Goal: Task Accomplishment & Management: Use online tool/utility

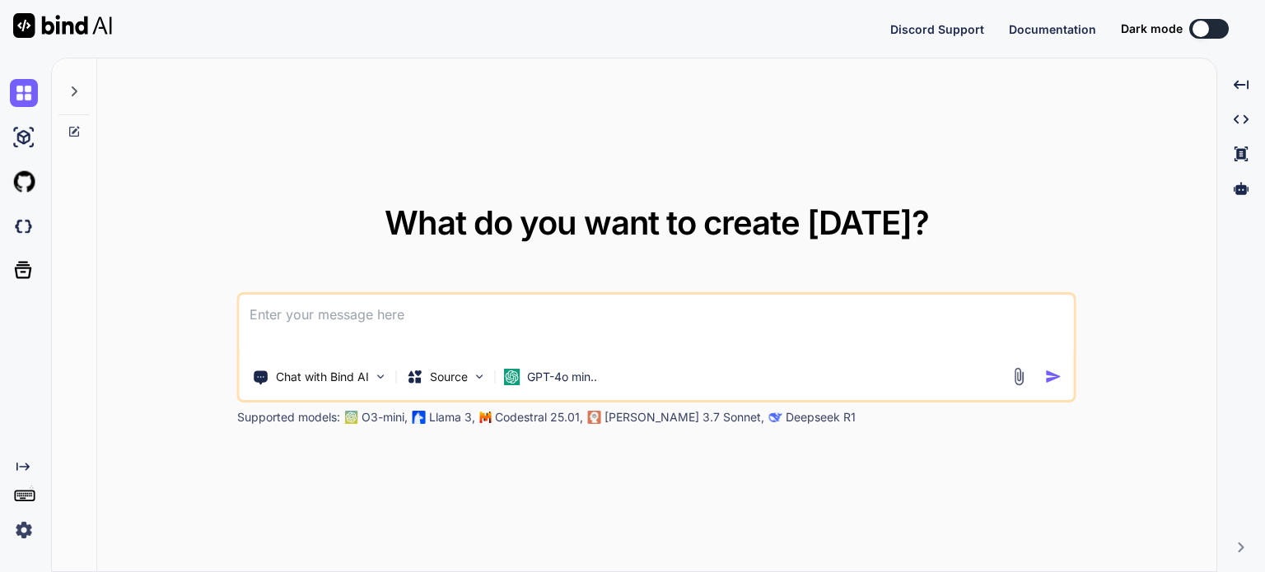
type textarea "x"
click at [23, 231] on img at bounding box center [24, 226] width 28 height 28
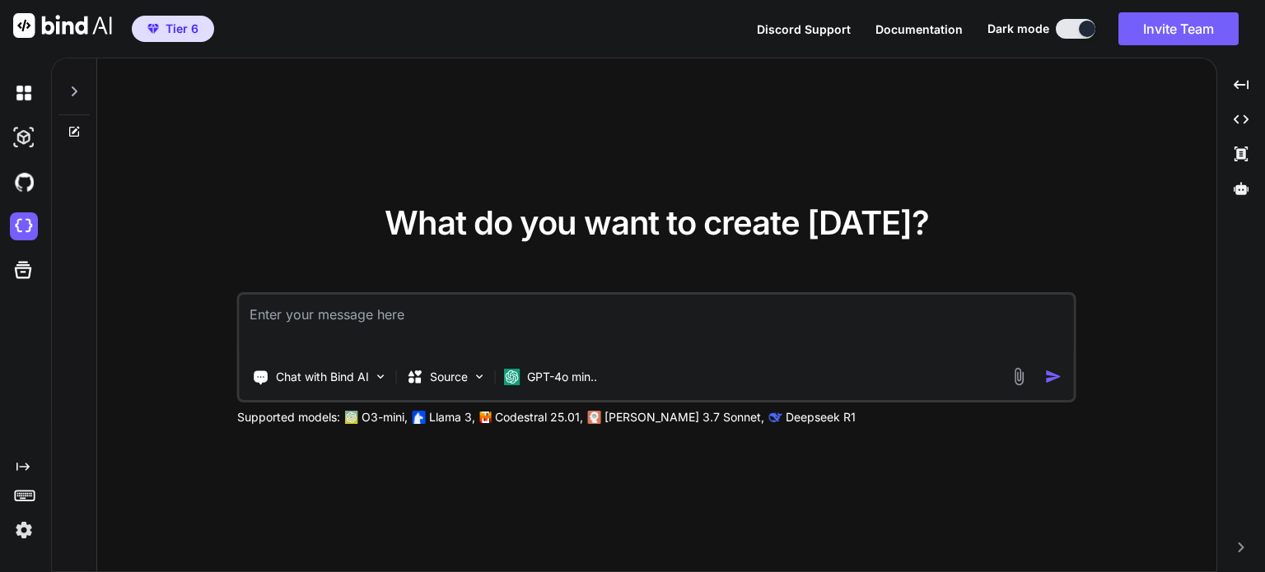
click at [1106, 215] on div "What do you want to create [DATE]? Chat with Bind AI Source GPT-4o min.. Suppor…" at bounding box center [656, 315] width 1119 height 515
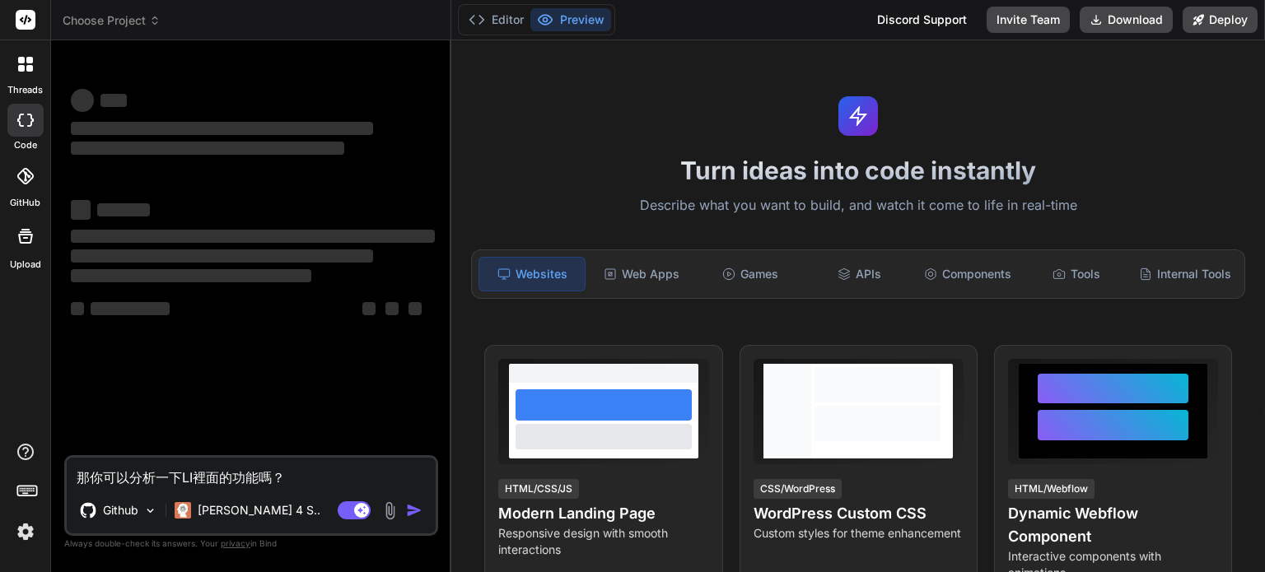
click at [143, 21] on span "Choose Project" at bounding box center [112, 20] width 98 height 16
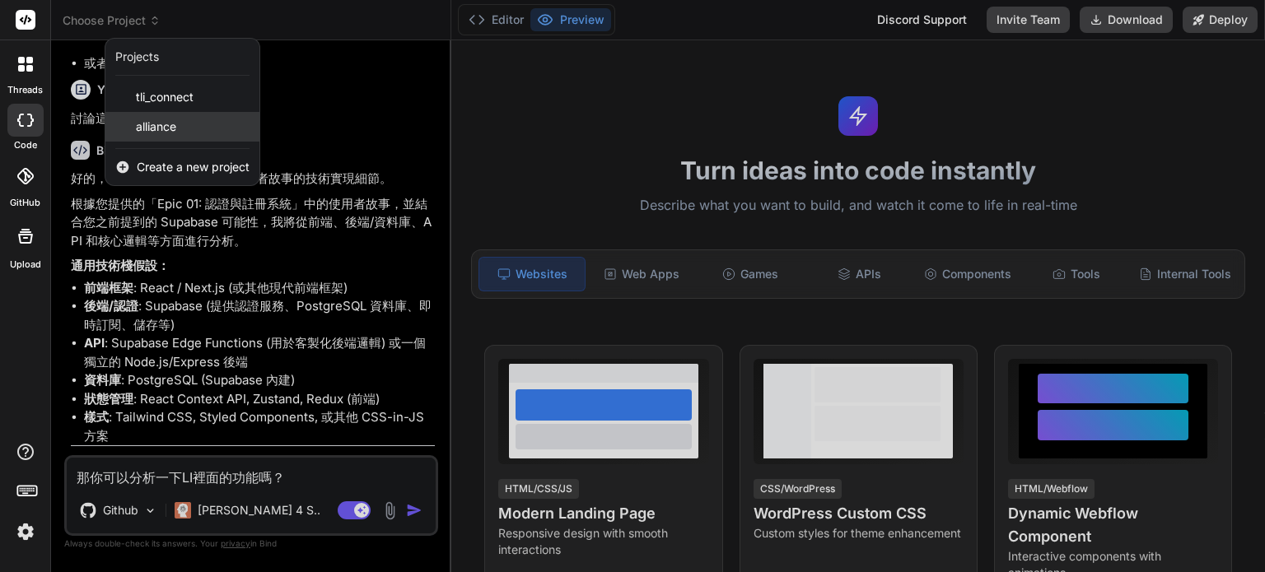
scroll to position [2971, 0]
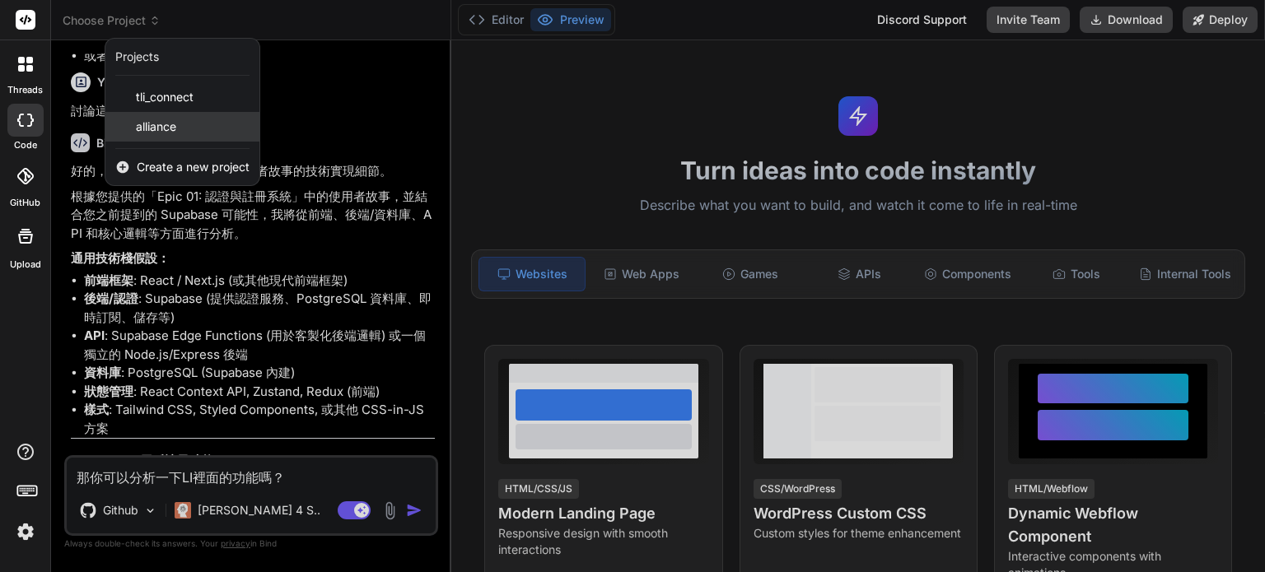
click at [156, 122] on span "alliance" at bounding box center [156, 127] width 40 height 16
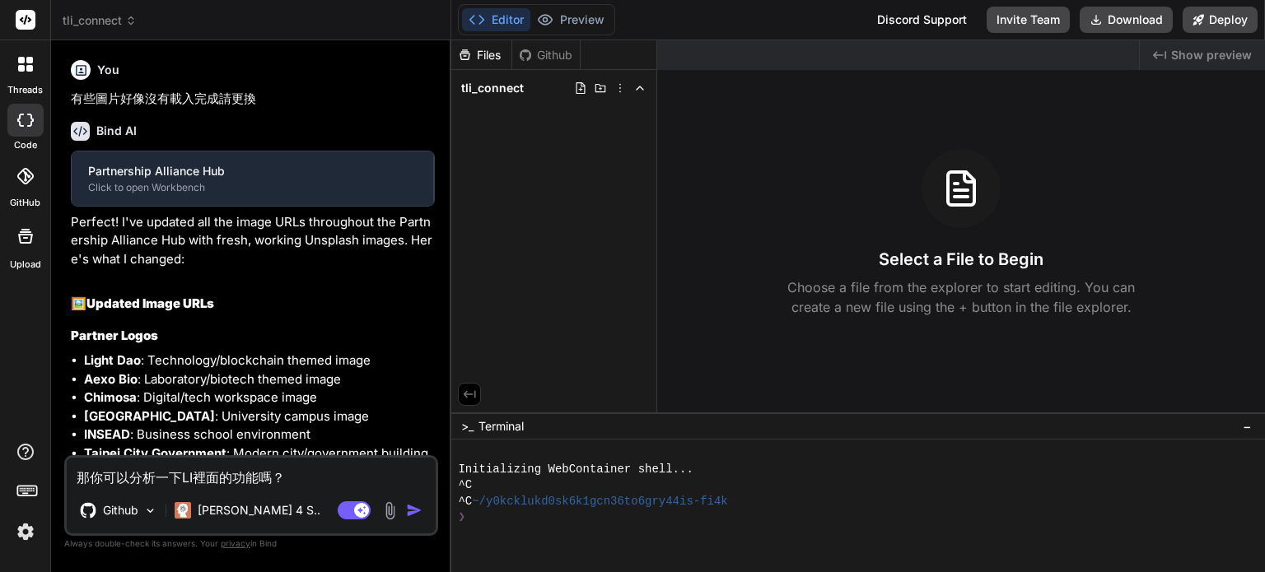
type textarea "x"
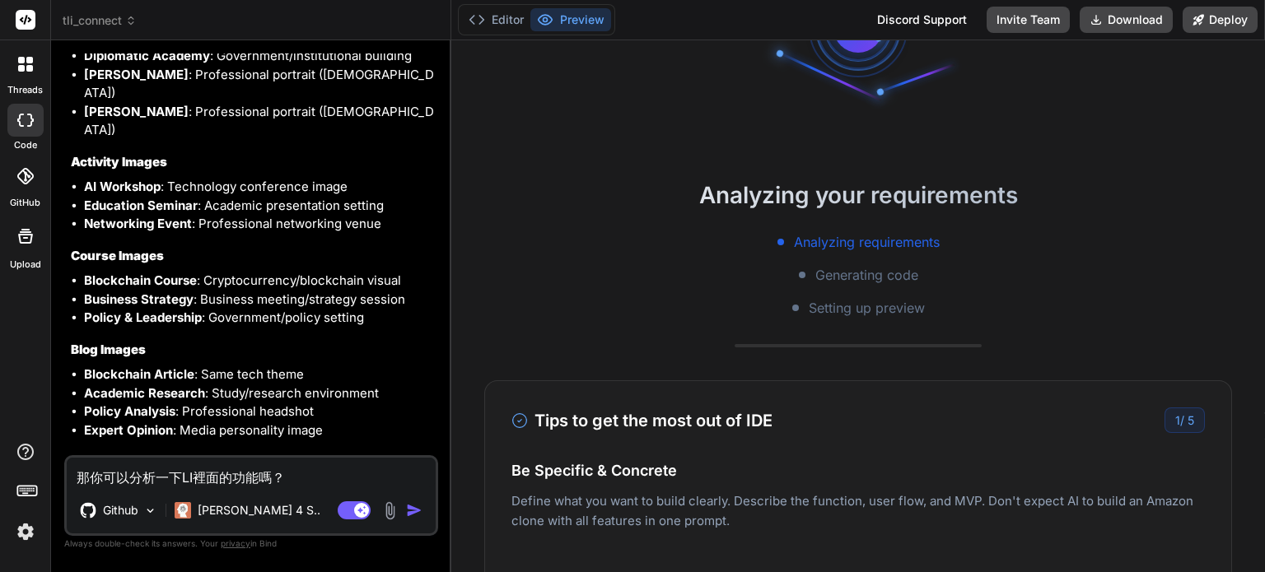
scroll to position [165, 0]
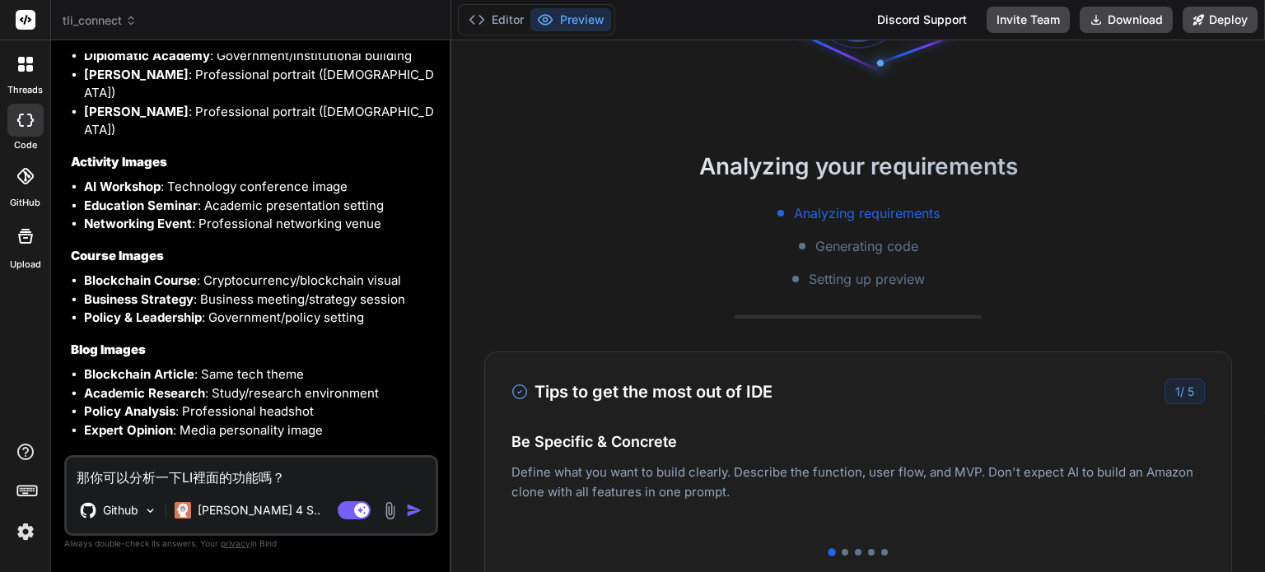
click at [580, 17] on button "Preview" at bounding box center [570, 19] width 81 height 23
click at [1227, 24] on button "Deploy" at bounding box center [1219, 20] width 75 height 26
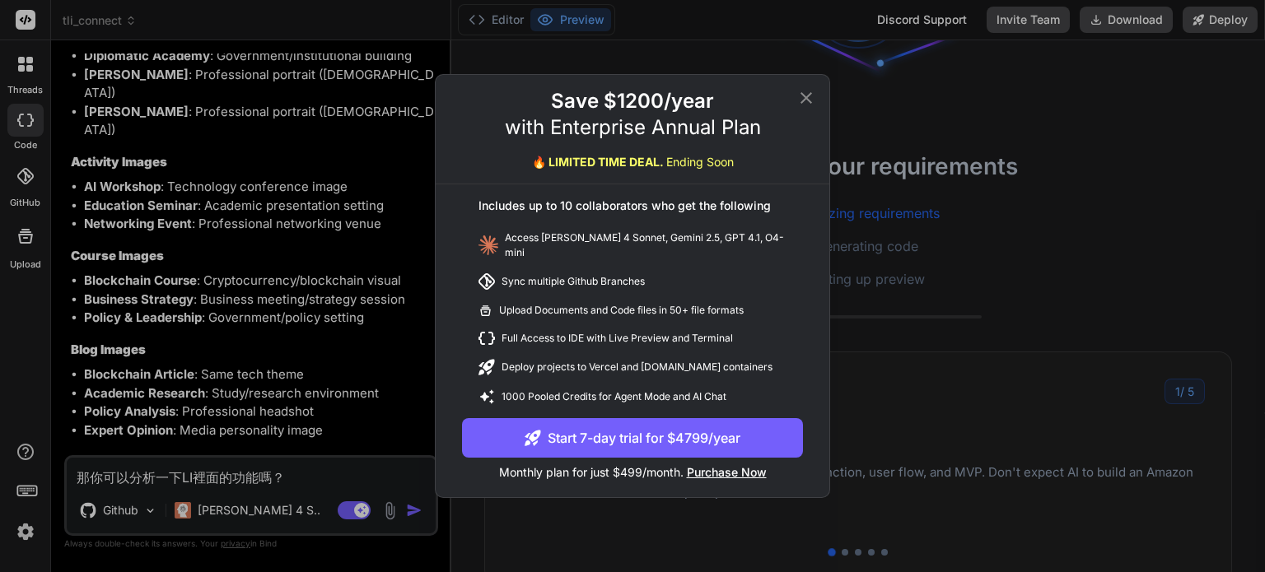
click at [933, 237] on div "Save $1200/year with Enterprise Annual Plan 🔥 LIMITED TIME DEAL. Ending Soon In…" at bounding box center [632, 286] width 1265 height 572
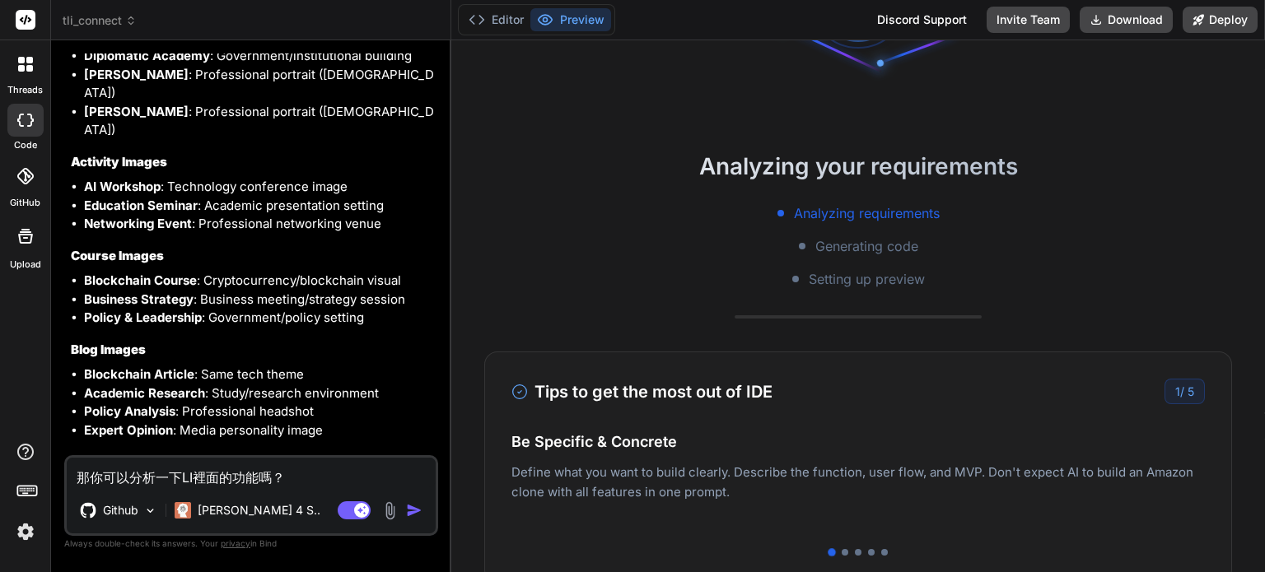
click at [20, 529] on img at bounding box center [26, 532] width 28 height 28
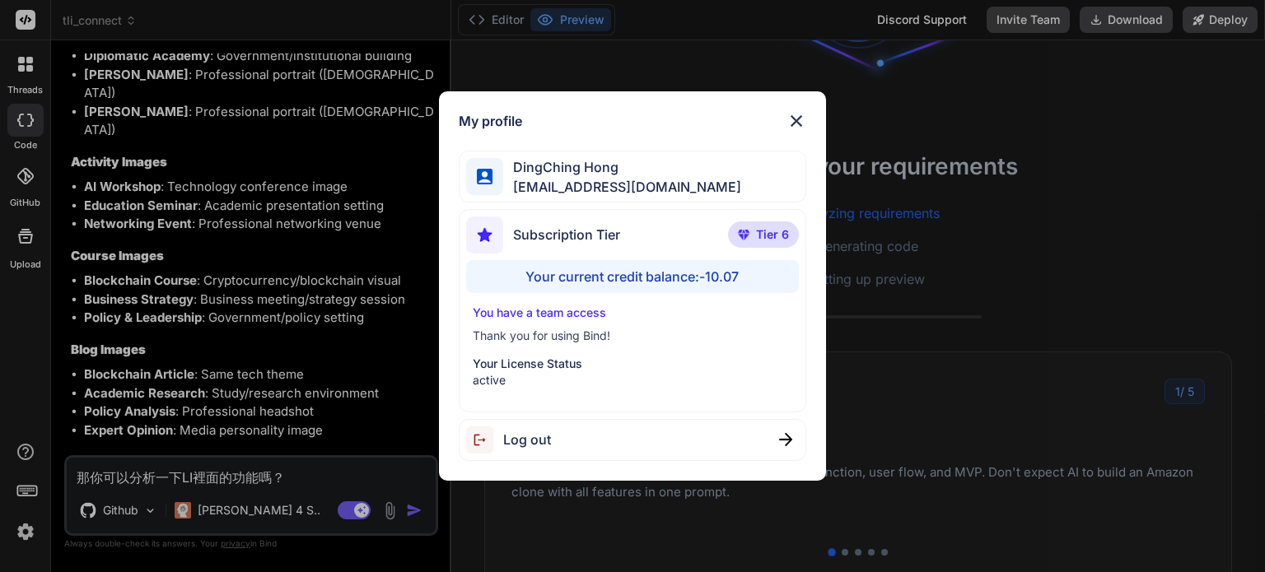
click at [912, 308] on div "My profile DingChing Hong dingching721202@gmail.com Subscription Tier Tier 6 Yo…" at bounding box center [632, 286] width 1265 height 572
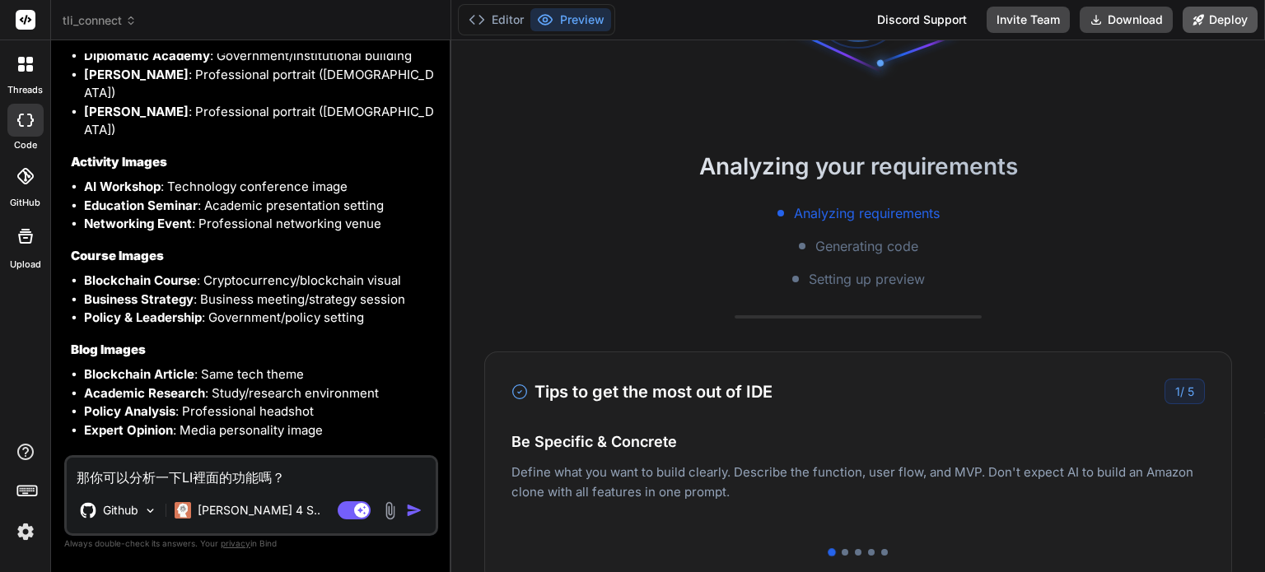
click at [1211, 26] on button "Deploy" at bounding box center [1219, 20] width 75 height 26
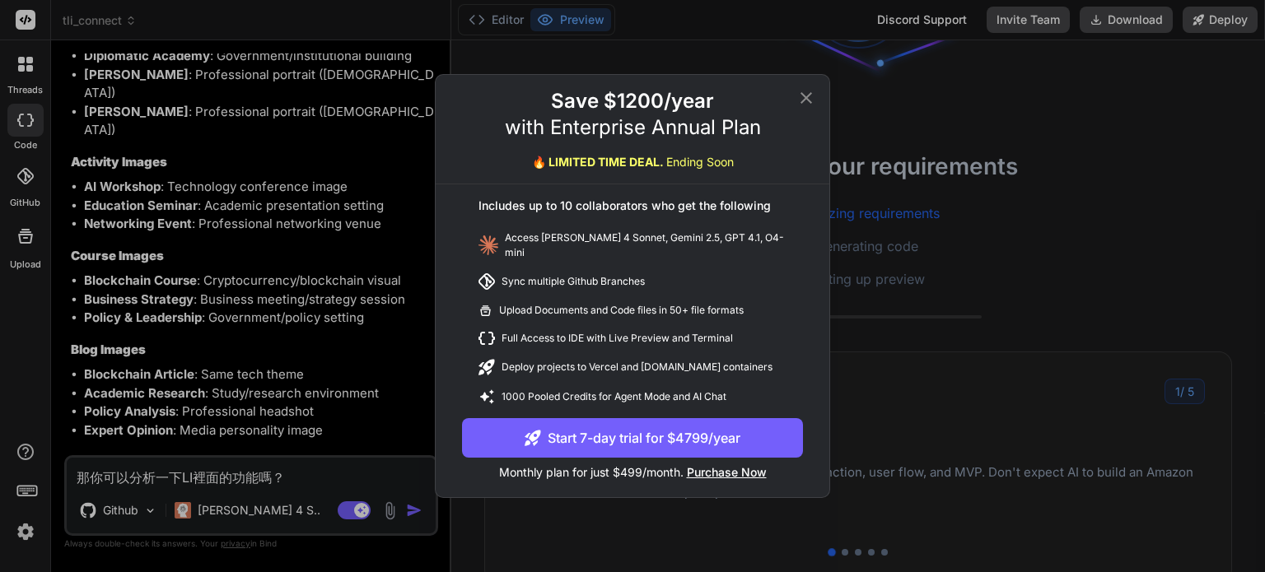
click at [946, 293] on div "Save $1200/year with Enterprise Annual Plan 🔥 LIMITED TIME DEAL. Ending Soon In…" at bounding box center [632, 286] width 1265 height 572
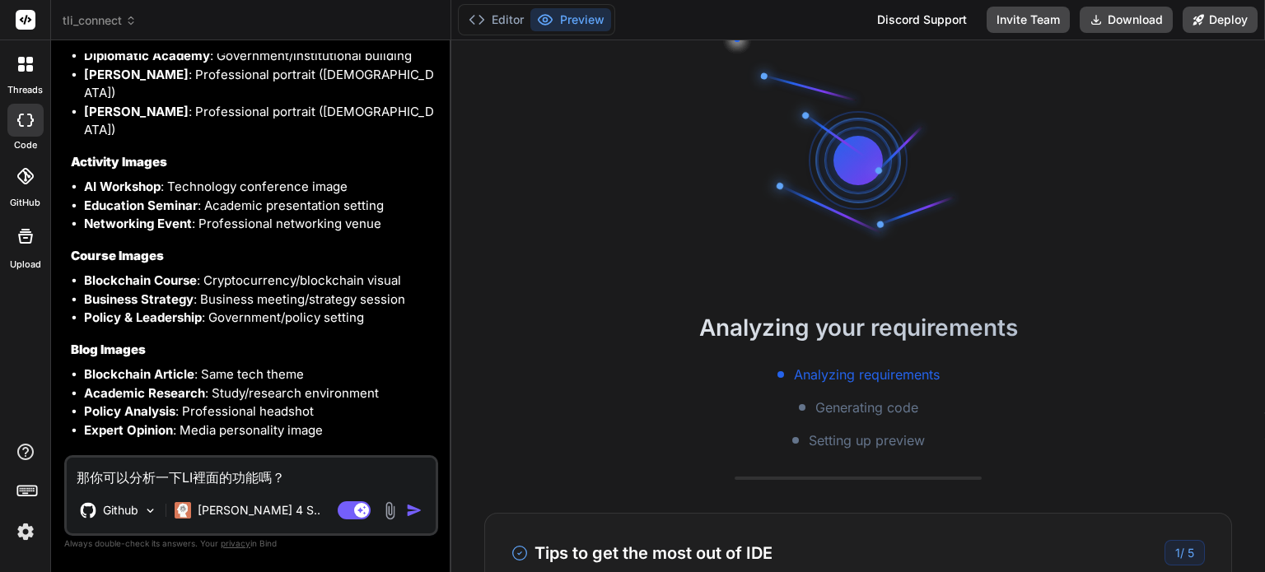
scroll to position [0, 0]
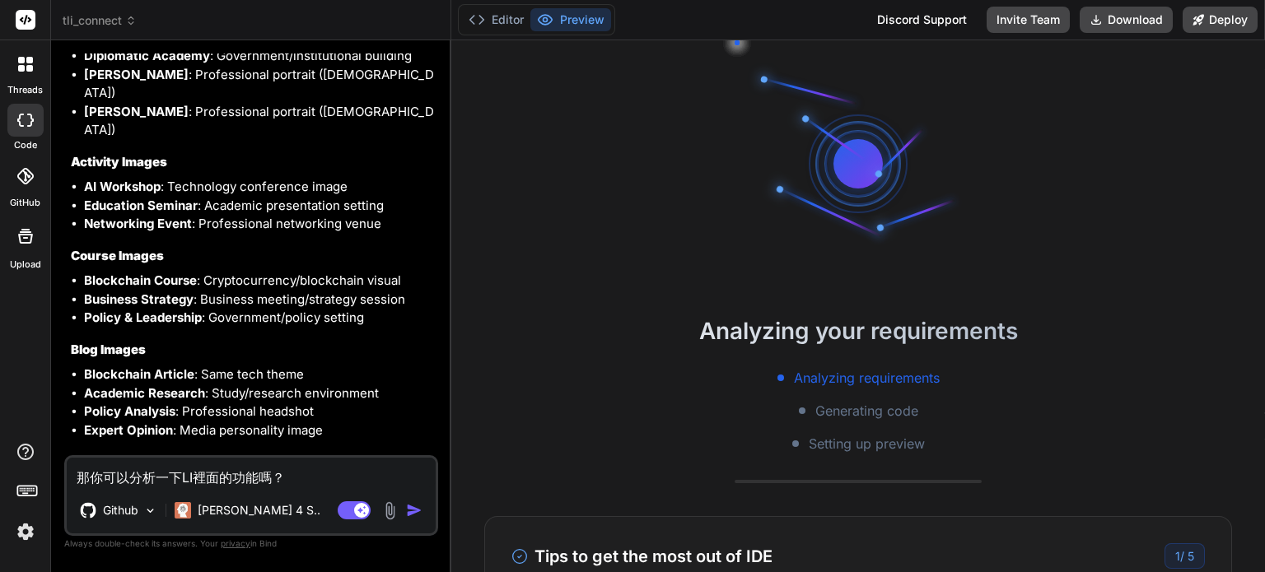
click at [980, 285] on div "Analyzing your requirements Analyzing requirements Generating code Setting up p…" at bounding box center [857, 306] width 813 height 532
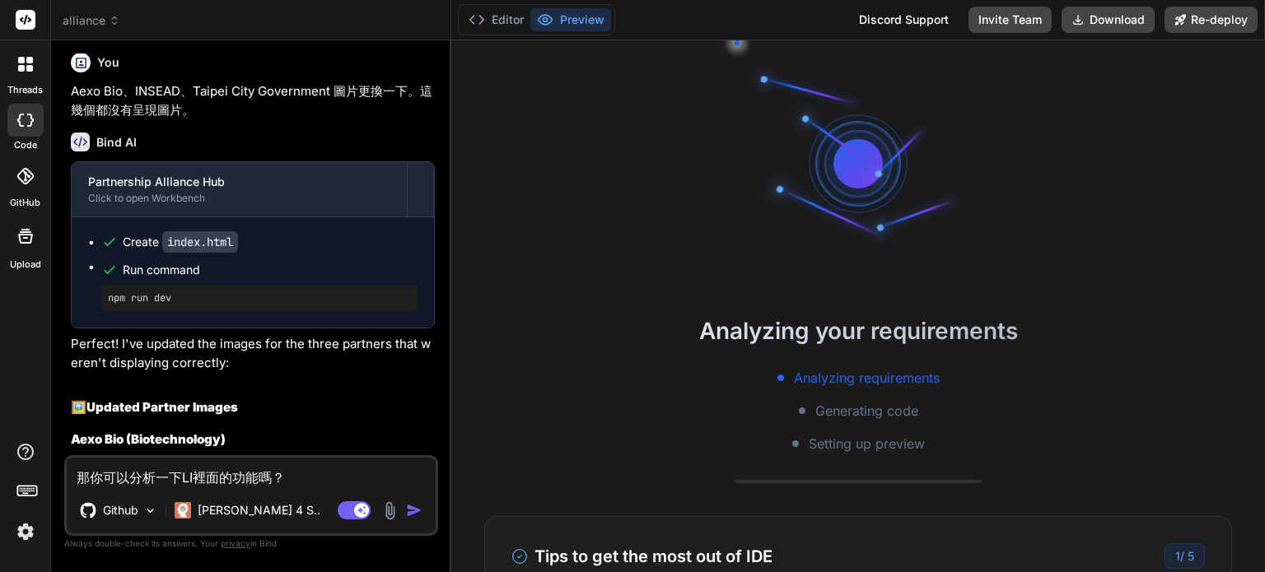
scroll to position [3504, 0]
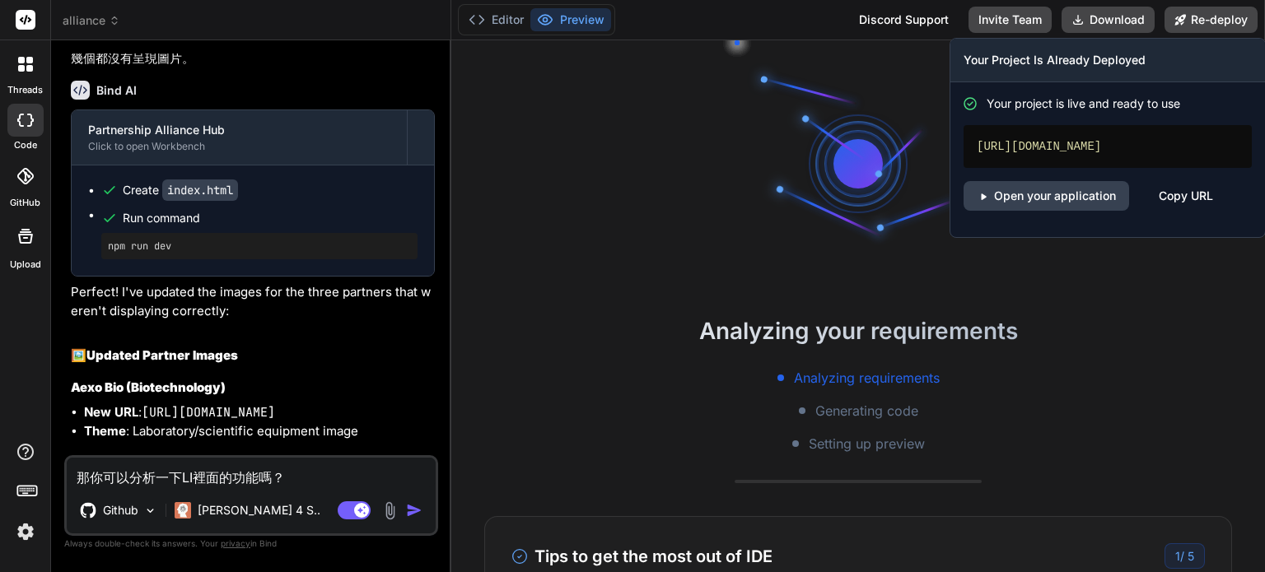
drag, startPoint x: 1217, startPoint y: 26, endPoint x: 1074, endPoint y: 159, distance: 195.7
click at [1164, 33] on div "Re-deploy Your Project Is Already Deployed Your project is live and ready to us…" at bounding box center [1210, 20] width 93 height 26
click at [1081, 200] on link "Open your application" at bounding box center [1045, 196] width 165 height 30
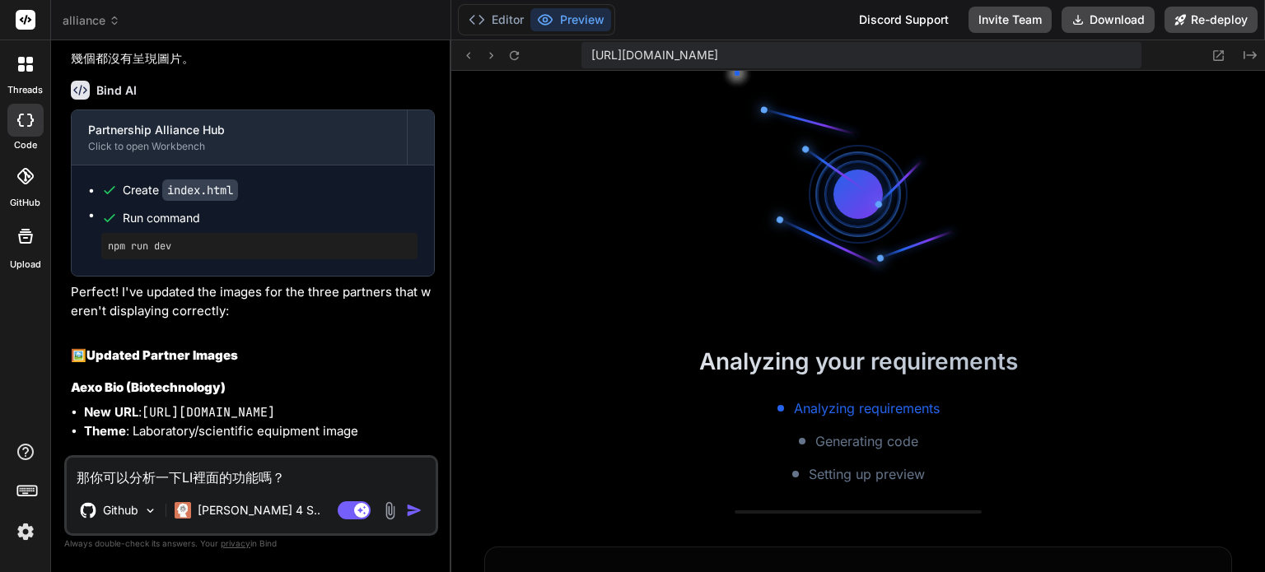
type textarea "x"
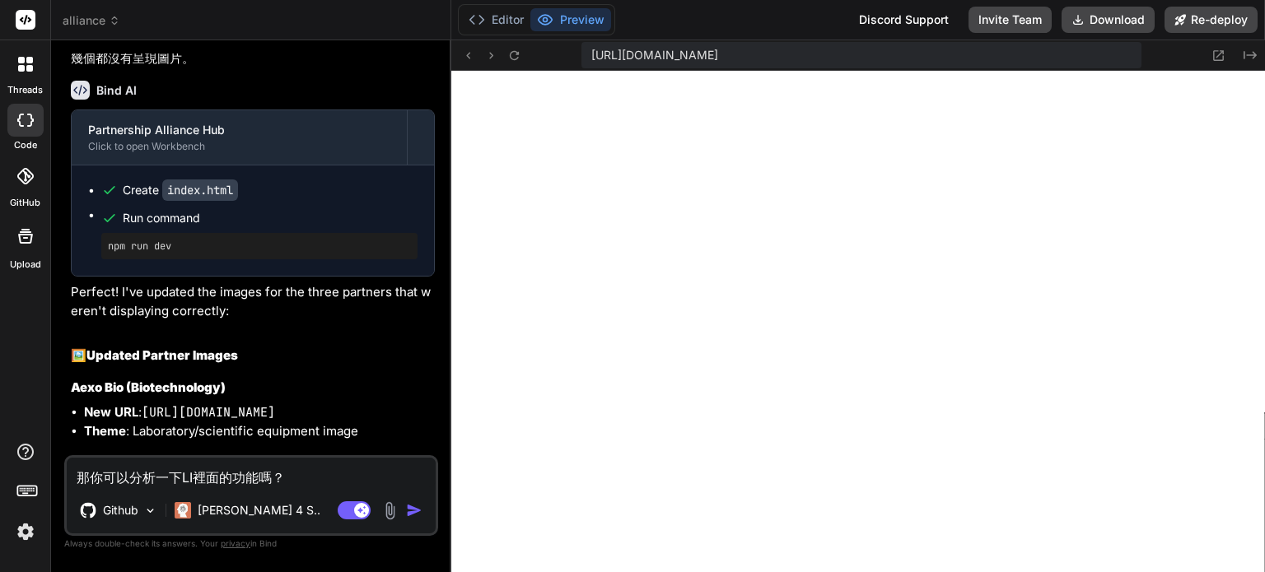
scroll to position [632, 0]
